Goal: Information Seeking & Learning: Understand process/instructions

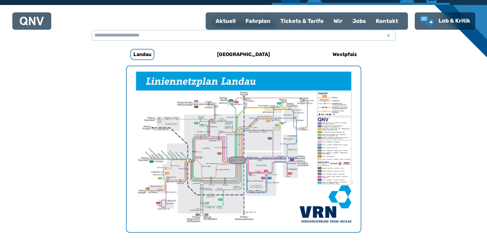
scroll to position [67, 0]
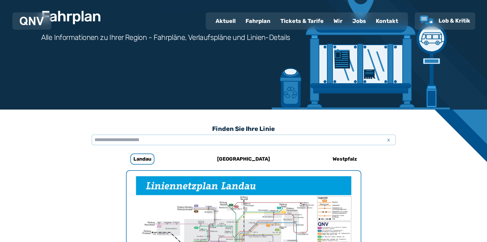
click at [246, 156] on h6 "[GEOGRAPHIC_DATA]" at bounding box center [244, 159] width 58 height 10
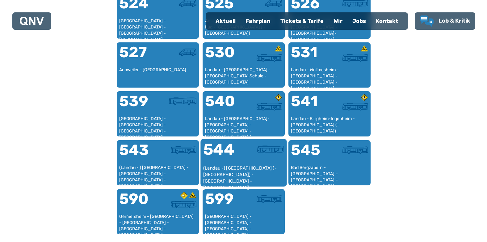
scroll to position [561, 0]
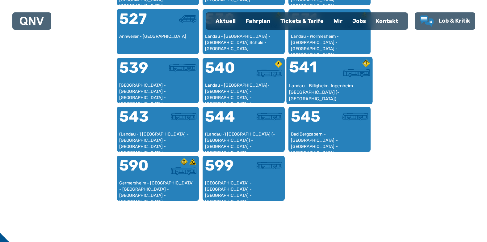
click at [322, 77] on div "541" at bounding box center [309, 70] width 40 height 23
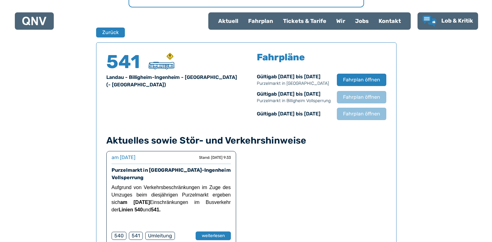
scroll to position [407, 0]
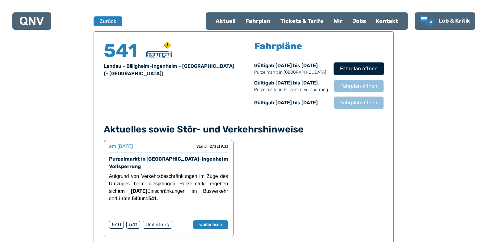
click at [351, 65] on span "Fahrplan öffnen" at bounding box center [359, 68] width 38 height 7
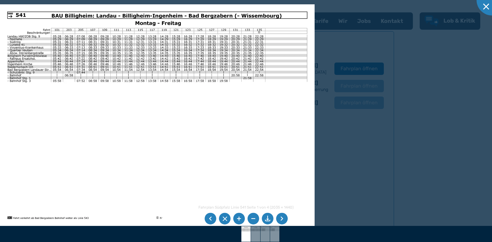
click at [282, 215] on li at bounding box center [282, 219] width 12 height 12
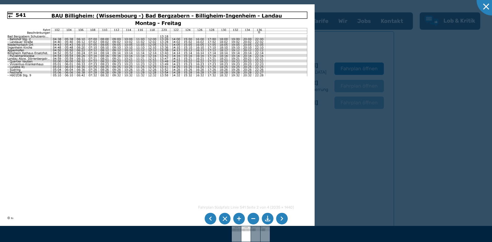
click at [282, 215] on li at bounding box center [282, 219] width 12 height 12
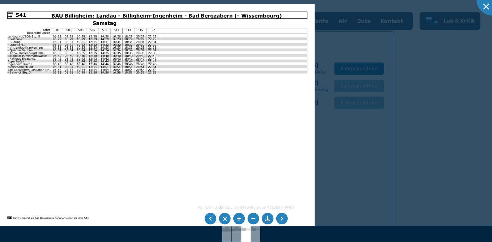
click at [281, 217] on li at bounding box center [282, 219] width 12 height 12
